Goal: Task Accomplishment & Management: Use online tool/utility

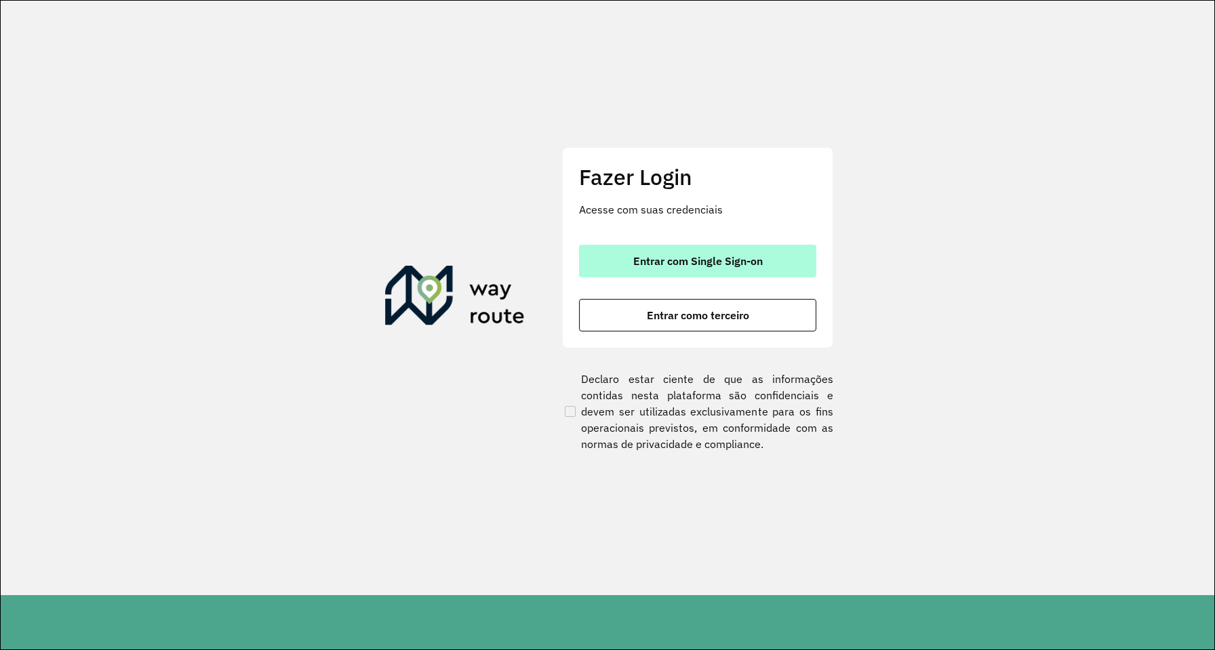
click at [715, 262] on span "Entrar com Single Sign-on" at bounding box center [697, 261] width 129 height 11
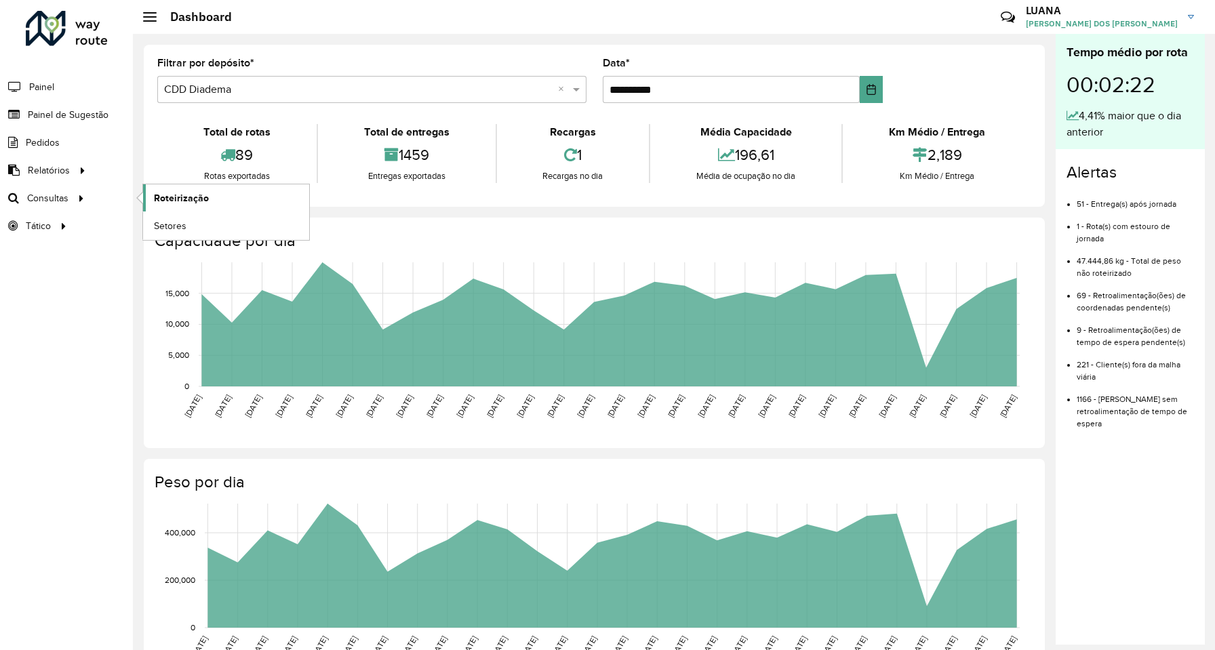
click at [167, 191] on span "Roteirização" at bounding box center [181, 198] width 55 height 14
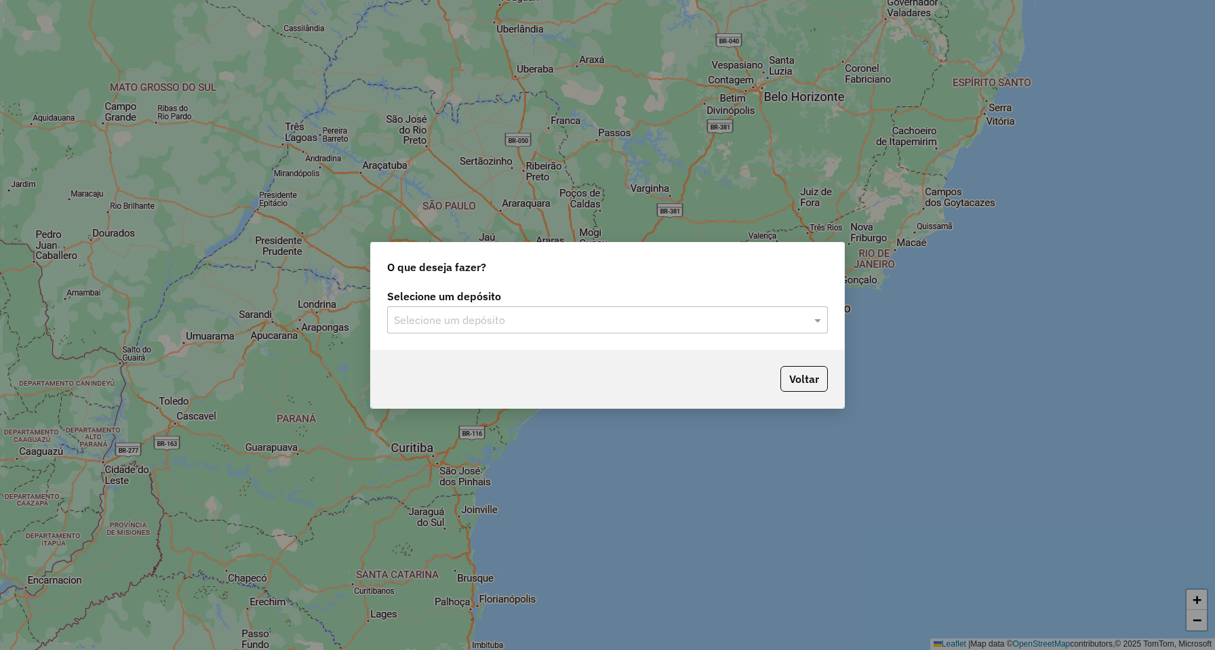
click at [483, 300] on label "Selecione um depósito" at bounding box center [607, 296] width 441 height 16
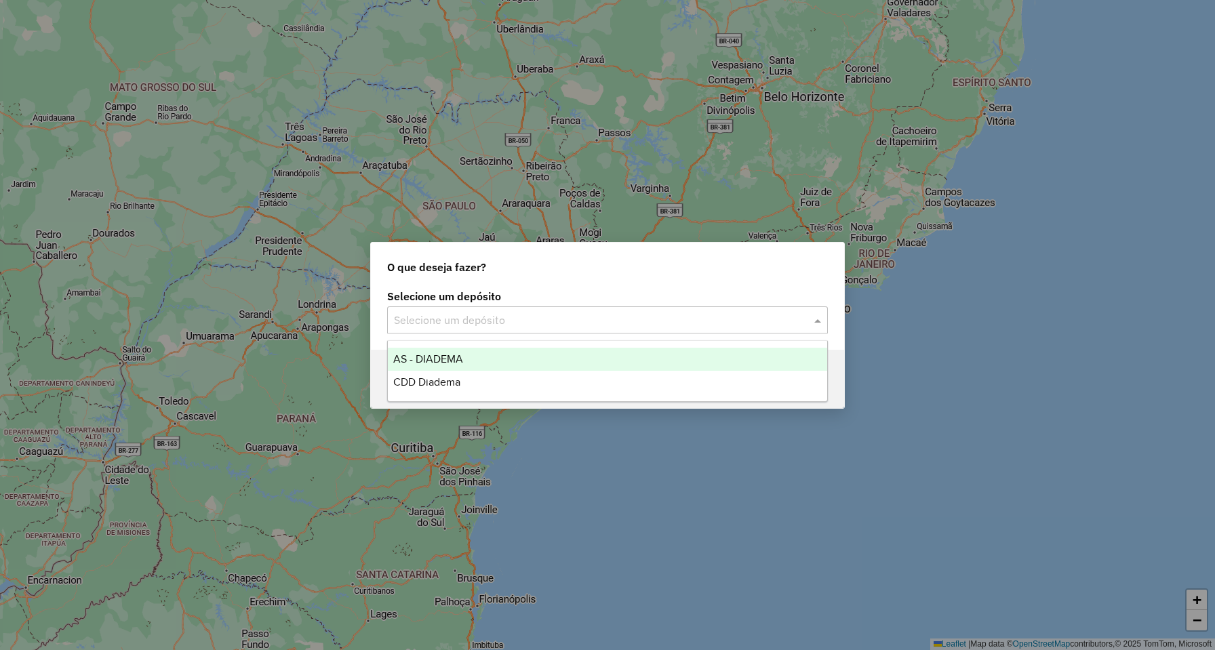
click at [481, 317] on input "text" at bounding box center [594, 321] width 400 height 16
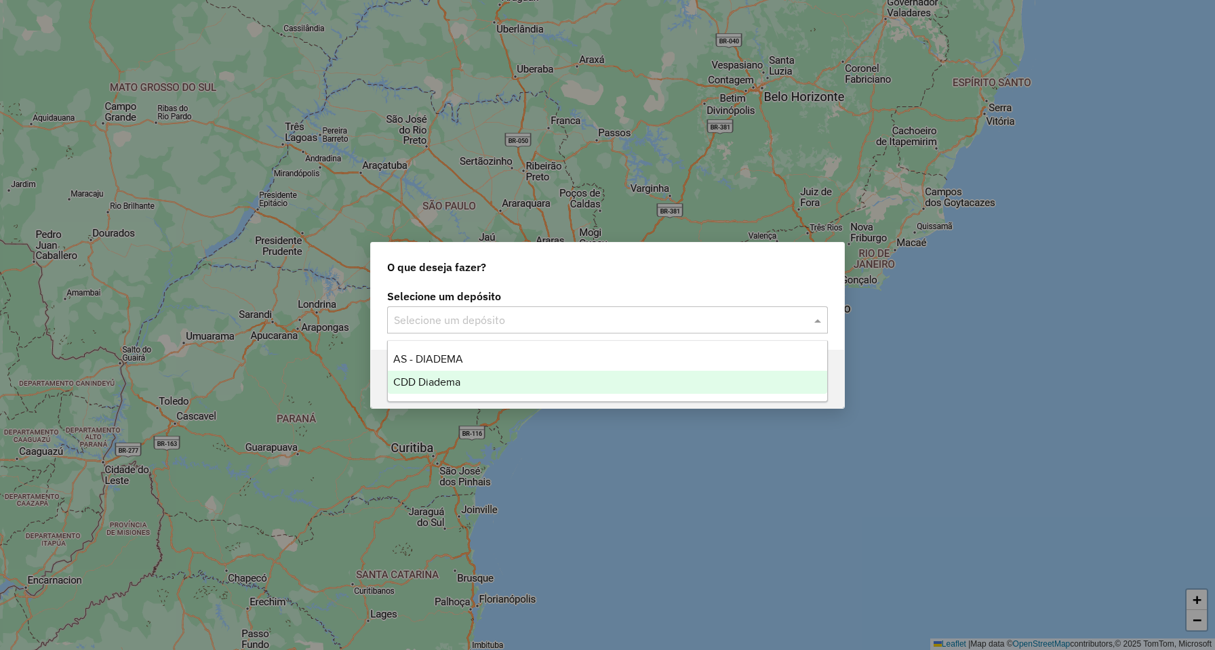
click at [458, 381] on span "CDD Diadema" at bounding box center [426, 382] width 67 height 12
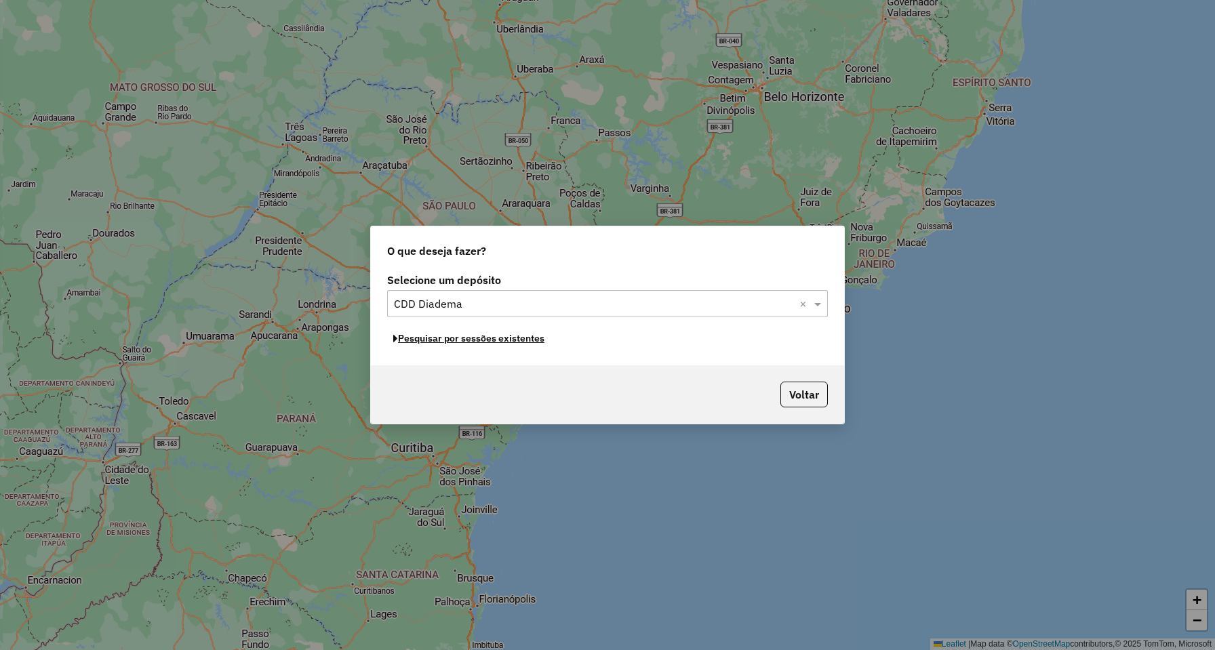
click at [488, 342] on button "Pesquisar por sessões existentes" at bounding box center [468, 338] width 163 height 21
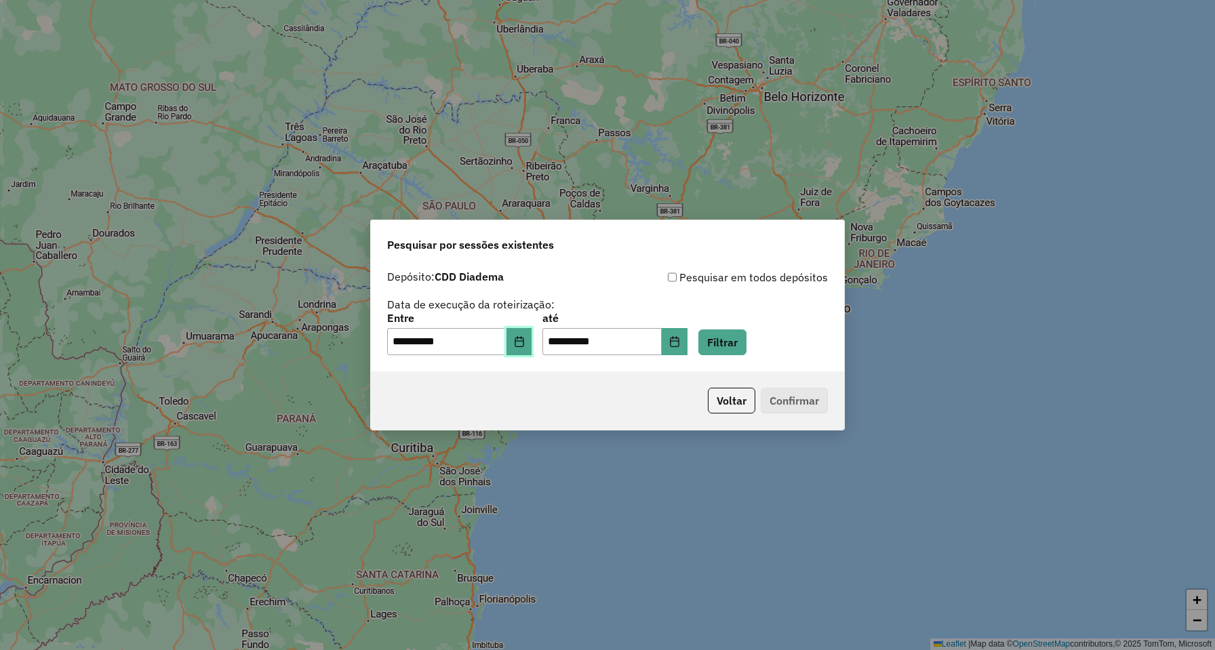
click at [521, 342] on button "Choose Date" at bounding box center [519, 341] width 26 height 27
click at [741, 342] on button "Filtrar" at bounding box center [722, 342] width 48 height 26
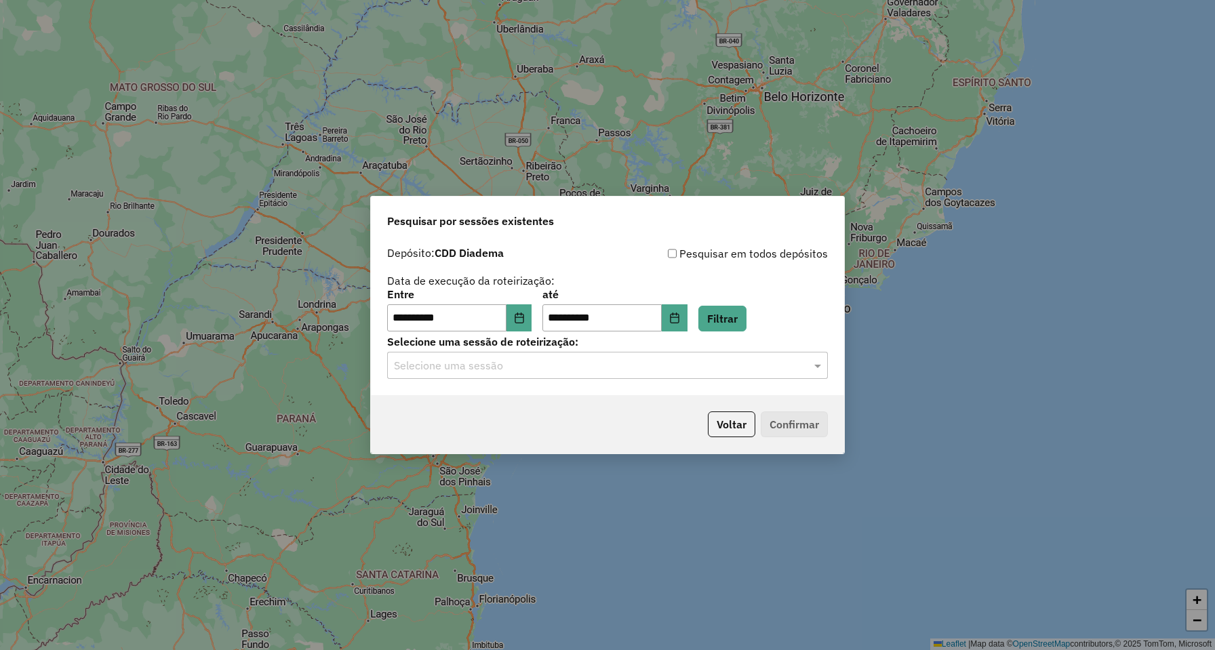
click at [444, 361] on input "text" at bounding box center [594, 366] width 400 height 16
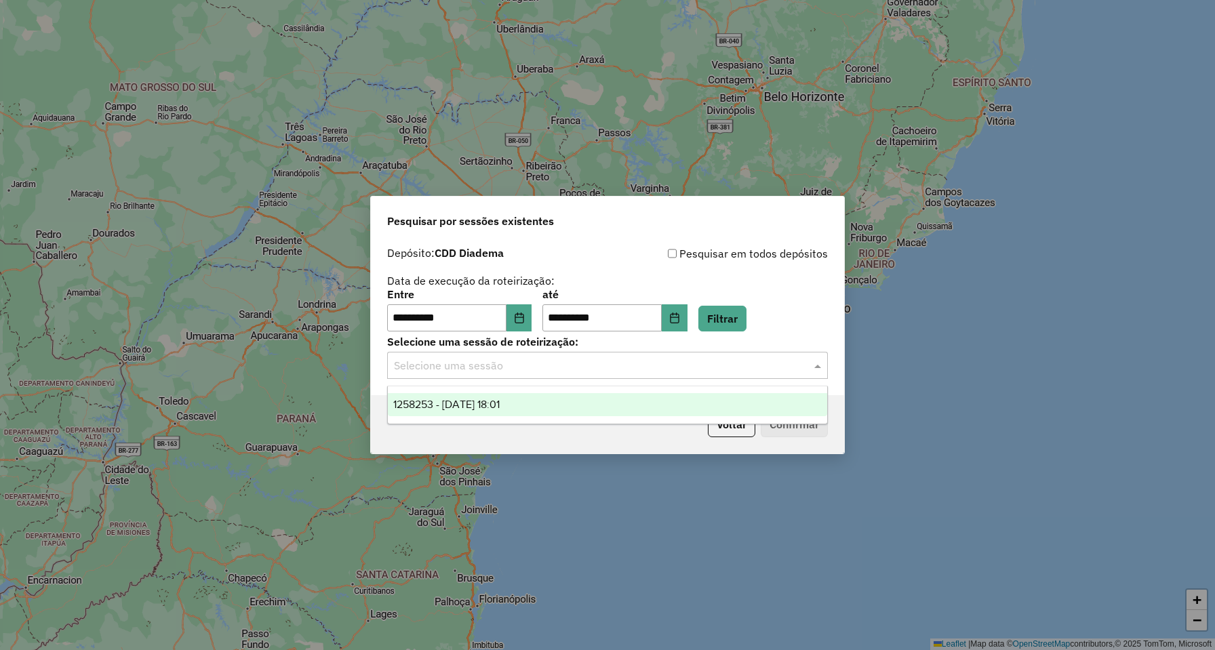
click at [436, 402] on span "1258253 - 03/09/2025 18:01" at bounding box center [446, 405] width 106 height 12
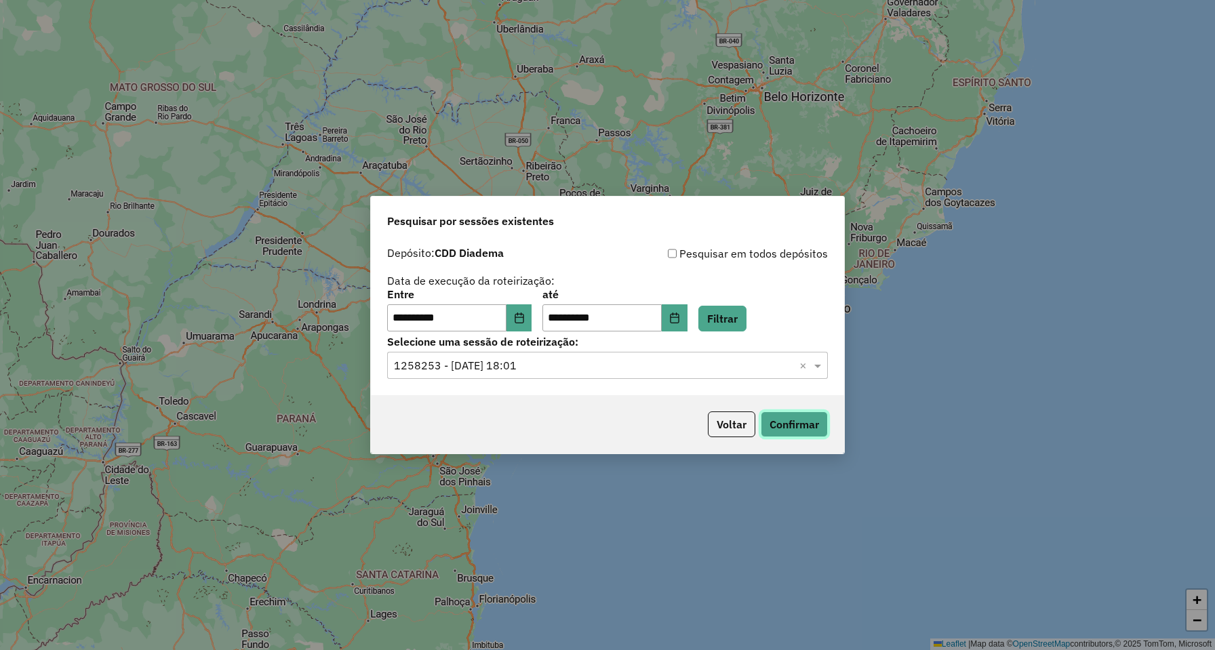
click at [782, 429] on button "Confirmar" at bounding box center [794, 424] width 67 height 26
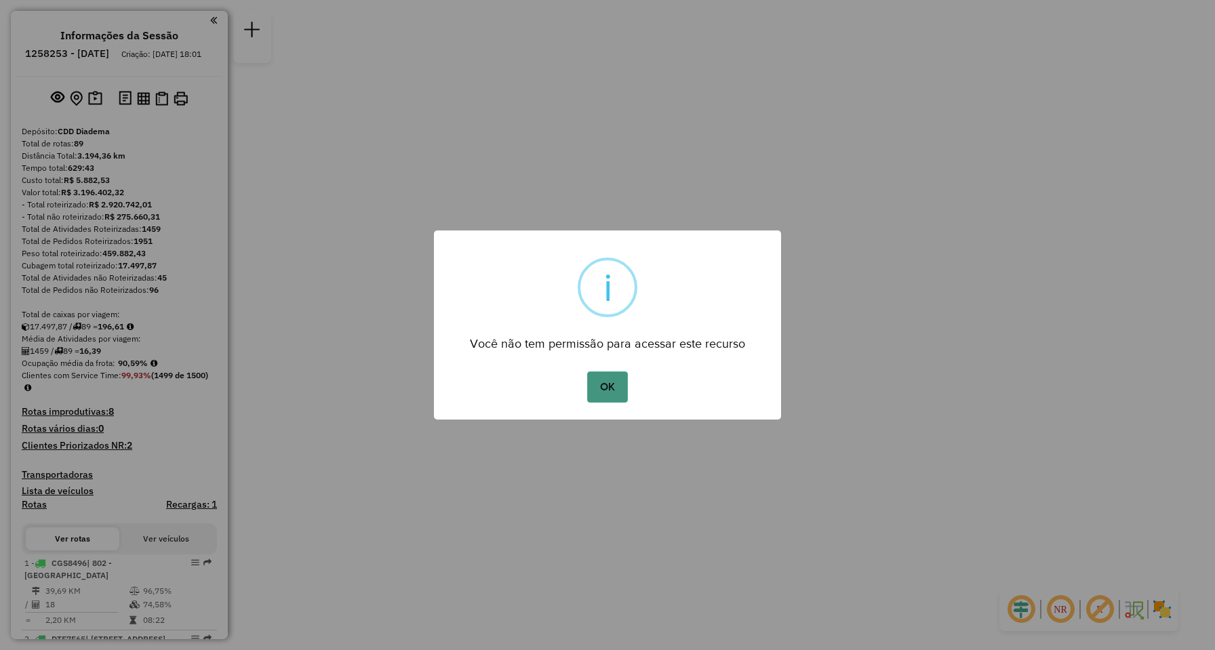
click at [596, 391] on button "OK" at bounding box center [607, 386] width 40 height 31
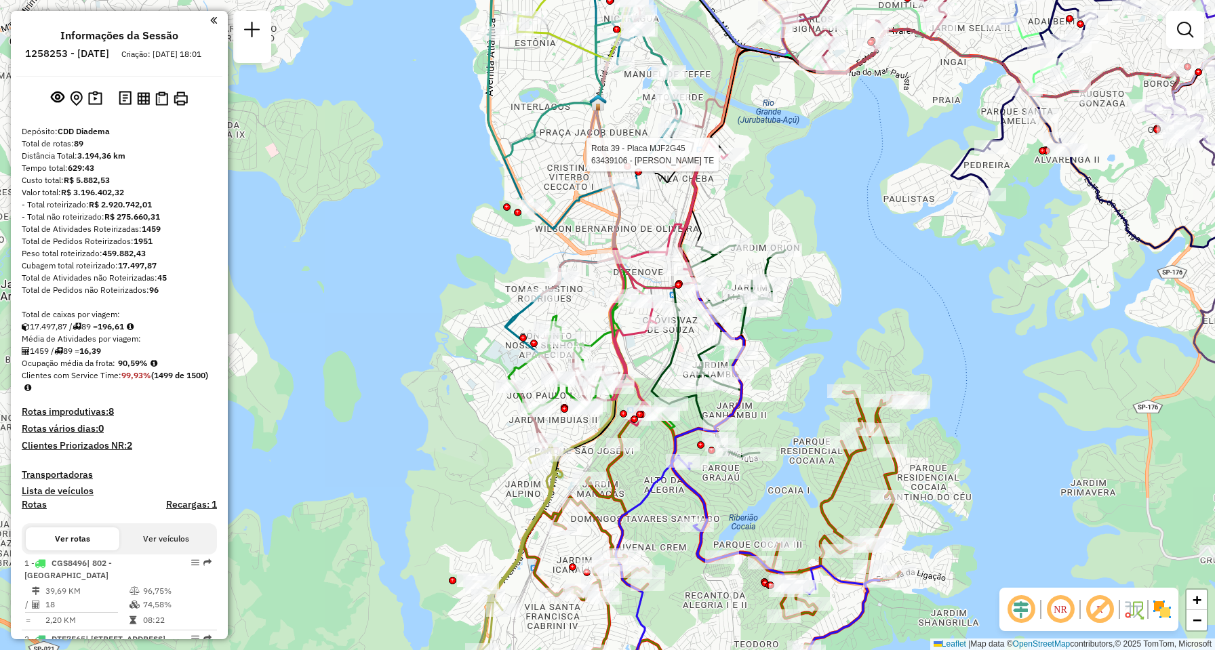
select select "**********"
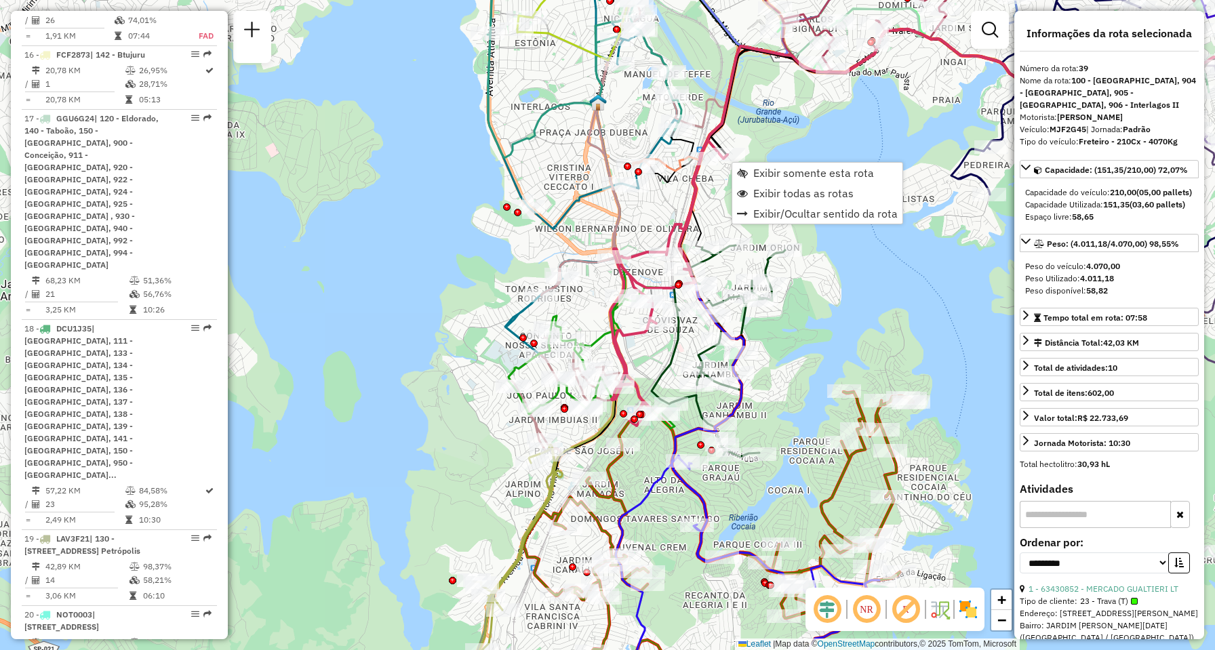
scroll to position [3795, 0]
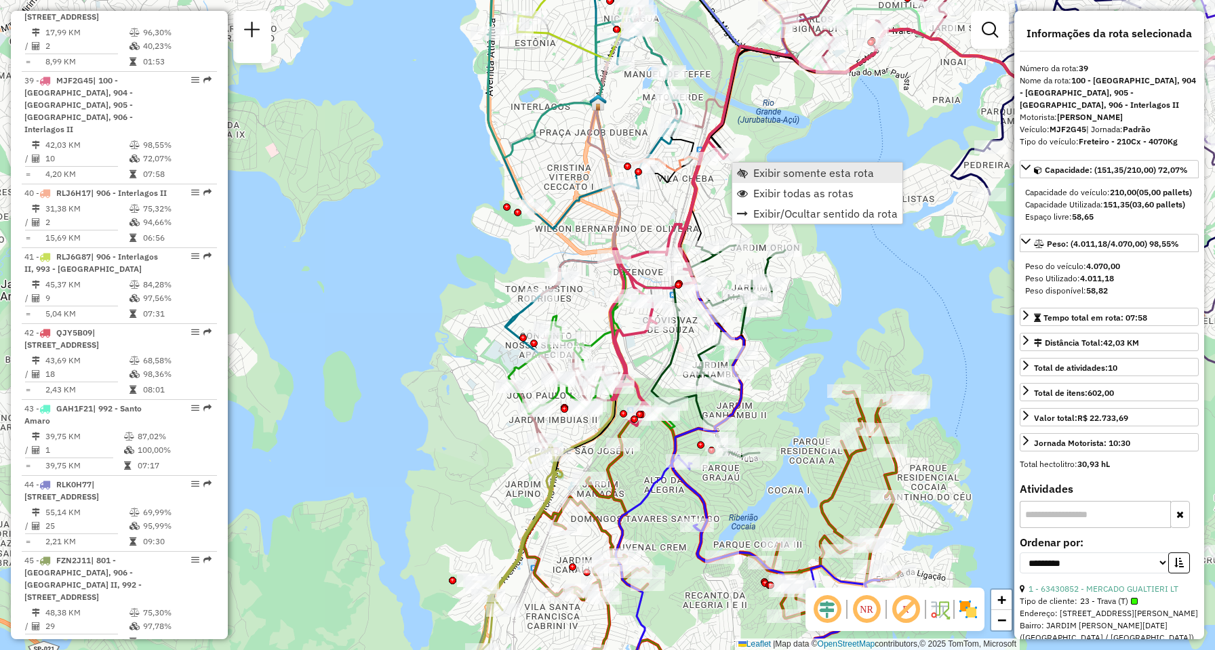
click at [759, 167] on span "Exibir somente esta rota" at bounding box center [813, 172] width 121 height 11
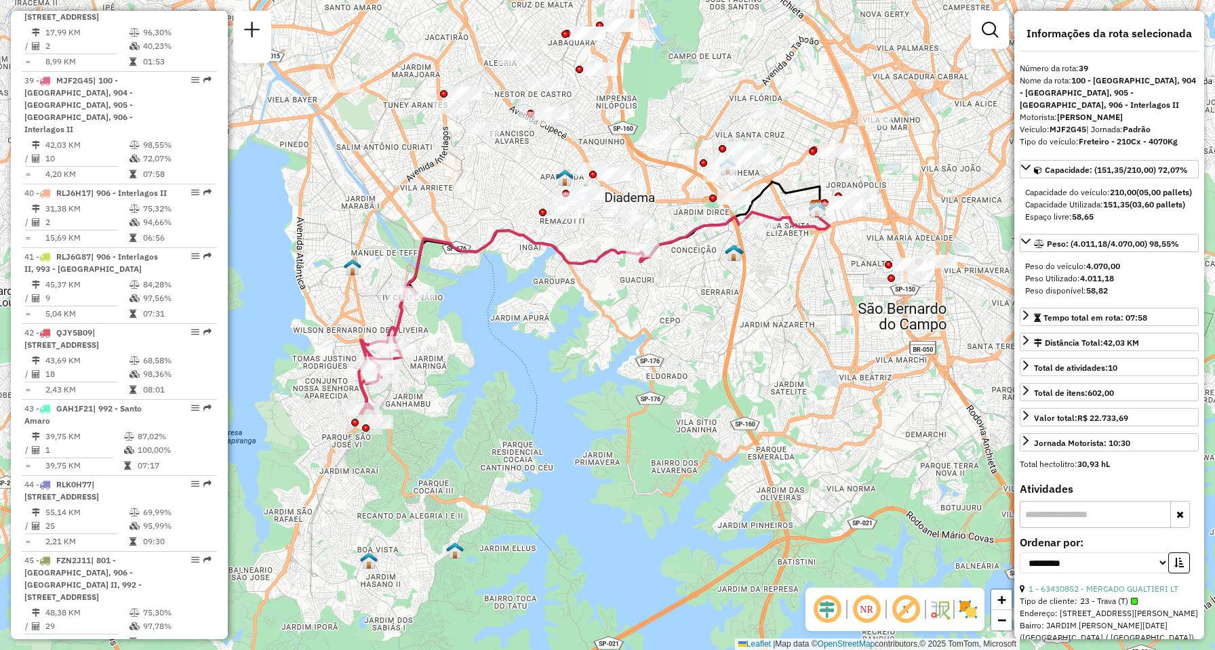
click at [871, 615] on em at bounding box center [866, 609] width 33 height 33
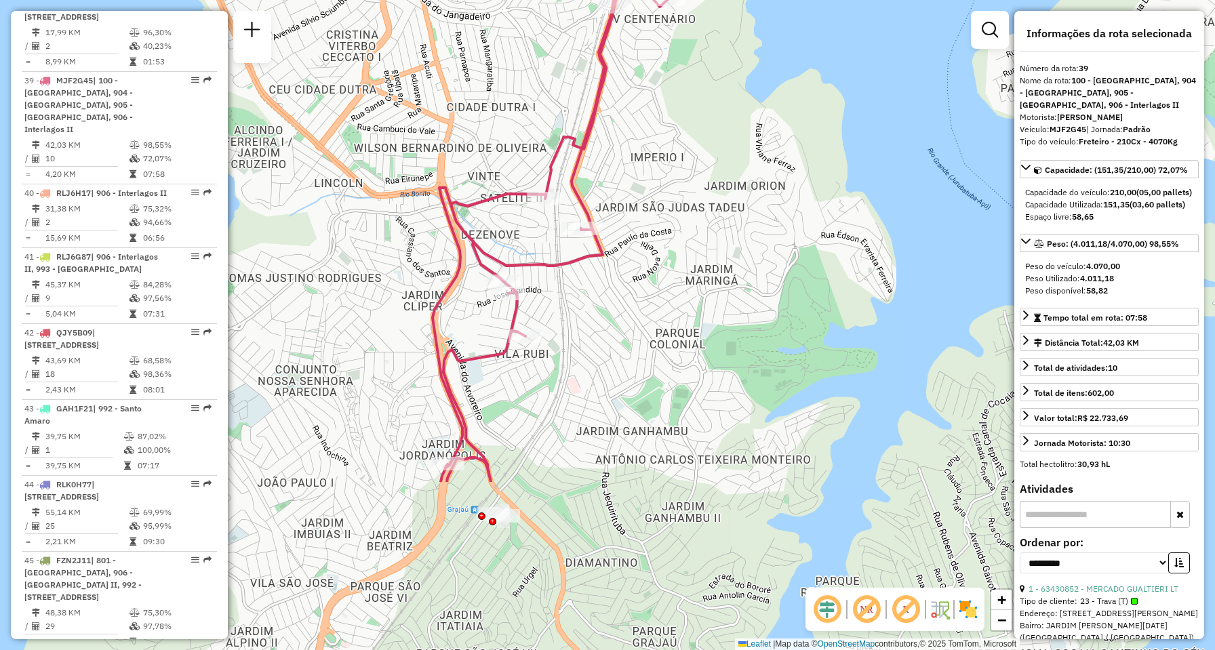
drag, startPoint x: 648, startPoint y: 424, endPoint x: 644, endPoint y: 207, distance: 217.6
click at [644, 207] on div "Janela de atendimento Grade de atendimento Capacidade Transportadoras Veículos …" at bounding box center [607, 325] width 1215 height 650
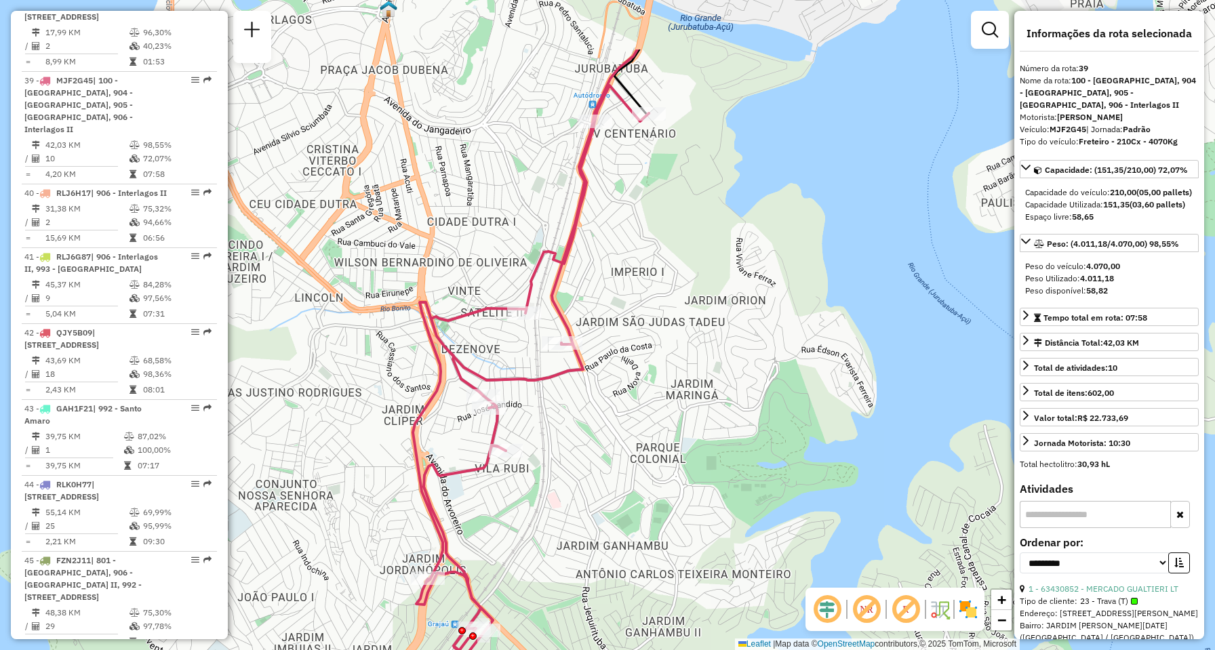
drag, startPoint x: 711, startPoint y: 175, endPoint x: 691, endPoint y: 285, distance: 112.2
click at [691, 285] on div "Janela de atendimento Grade de atendimento Capacidade Transportadoras Veículos …" at bounding box center [607, 325] width 1215 height 650
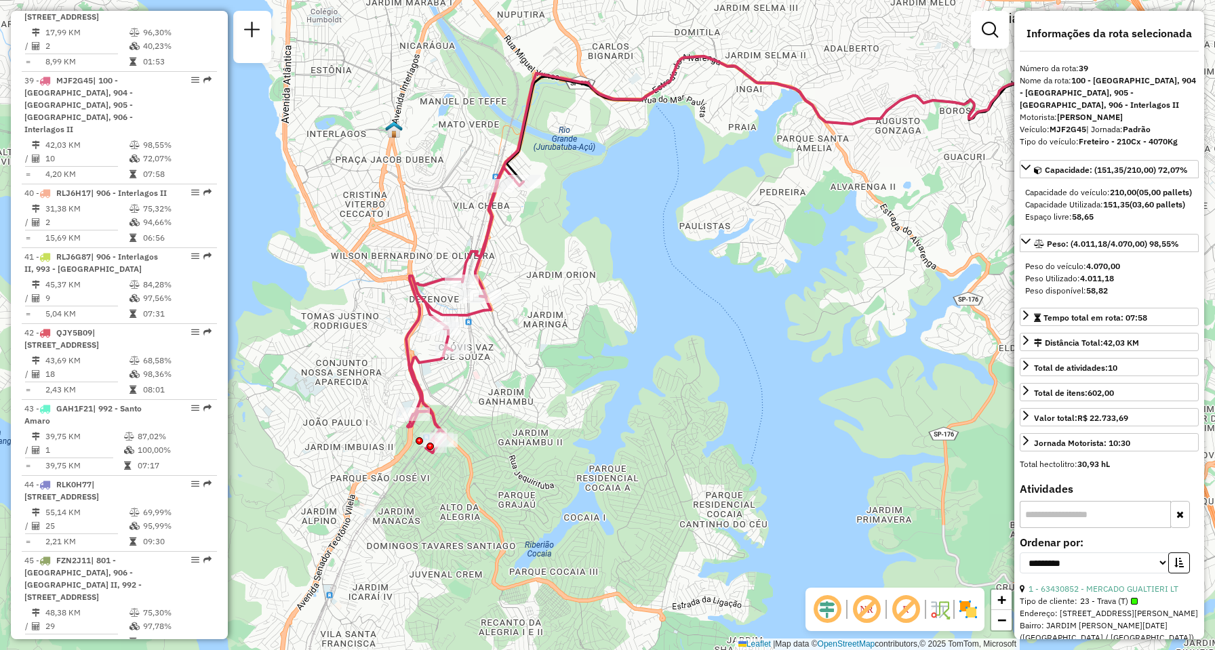
drag, startPoint x: 839, startPoint y: 277, endPoint x: 615, endPoint y: 277, distance: 223.7
click at [615, 277] on div "Janela de atendimento Grade de atendimento Capacidade Transportadoras Veículos …" at bounding box center [607, 325] width 1215 height 650
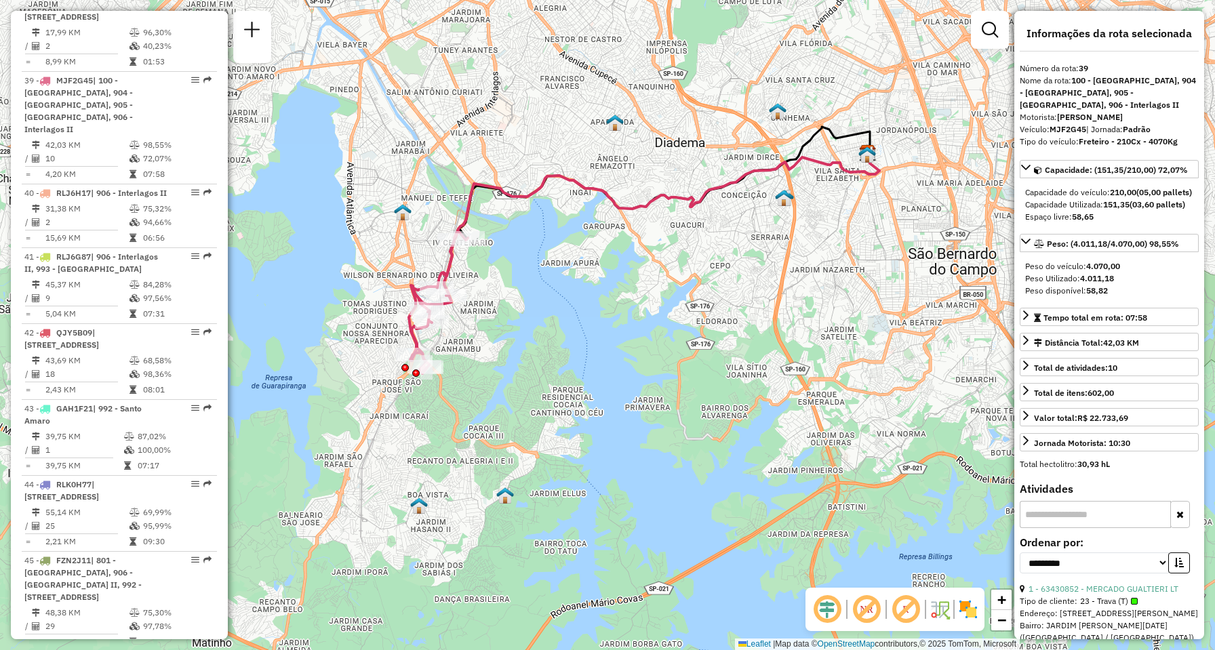
drag, startPoint x: 818, startPoint y: 163, endPoint x: 616, endPoint y: 234, distance: 213.6
click at [616, 234] on div "Janela de atendimento Grade de atendimento Capacidade Transportadoras Veículos …" at bounding box center [607, 325] width 1215 height 650
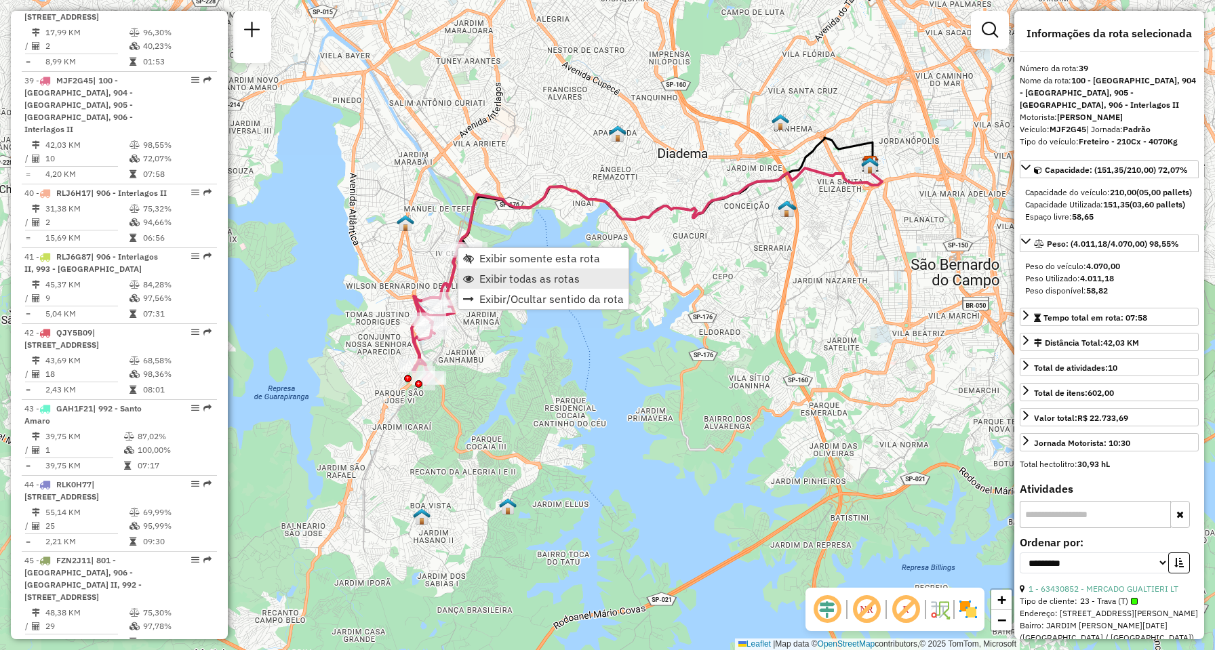
click at [544, 278] on span "Exibir todas as rotas" at bounding box center [529, 278] width 100 height 11
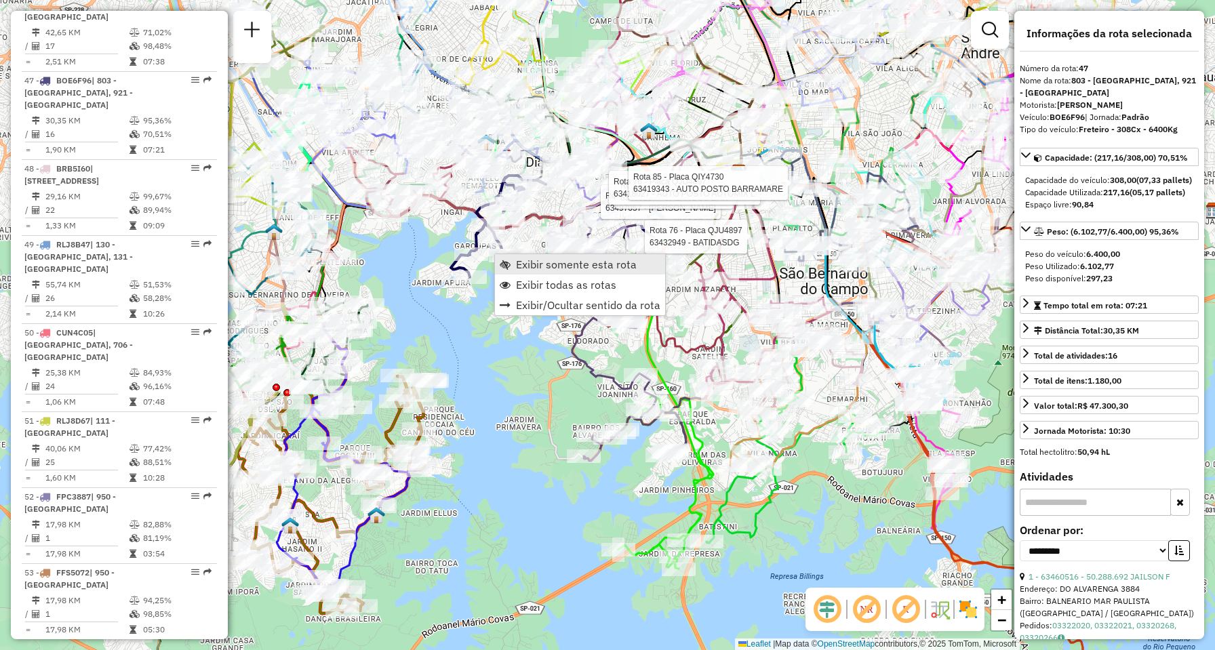
scroll to position [4476, 0]
click at [534, 270] on span "Exibir somente esta rota" at bounding box center [576, 264] width 121 height 11
